Goal: Find specific page/section: Find specific page/section

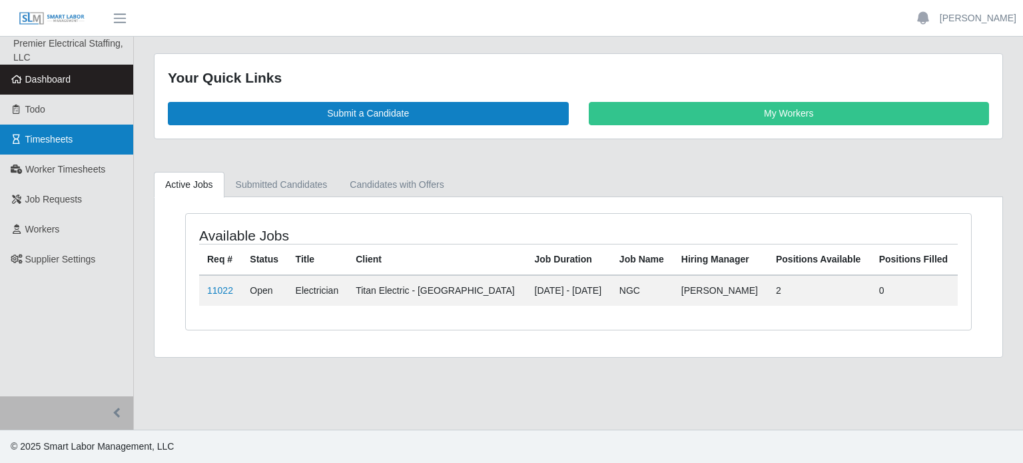
click at [25, 151] on link "Timesheets" at bounding box center [66, 140] width 133 height 30
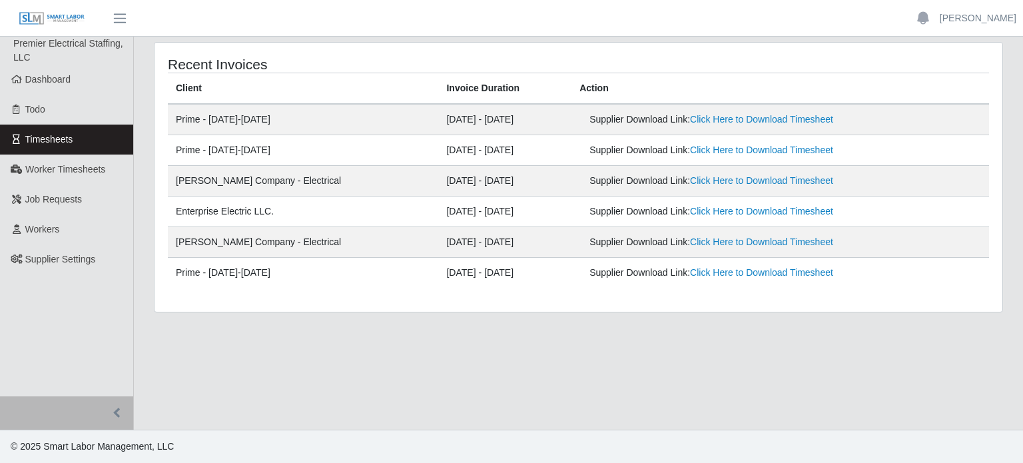
drag, startPoint x: 481, startPoint y: 138, endPoint x: 677, endPoint y: 31, distance: 223.2
